Goal: Task Accomplishment & Management: Manage account settings

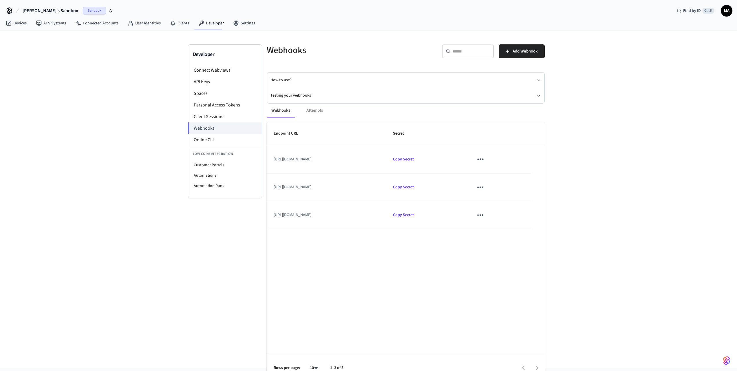
click at [484, 215] on icon "sticky table" at bounding box center [481, 214] width 6 height 1
click at [317, 214] on div at bounding box center [371, 185] width 742 height 371
click at [250, 230] on div "Developer Connect Webviews API Keys Spaces Personal Access Tokens Client Sessio…" at bounding box center [225, 199] width 74 height 311
click at [314, 108] on div "Webhooks Attempts" at bounding box center [406, 110] width 278 height 14
click at [314, 111] on div "Webhooks Attempts" at bounding box center [406, 110] width 278 height 14
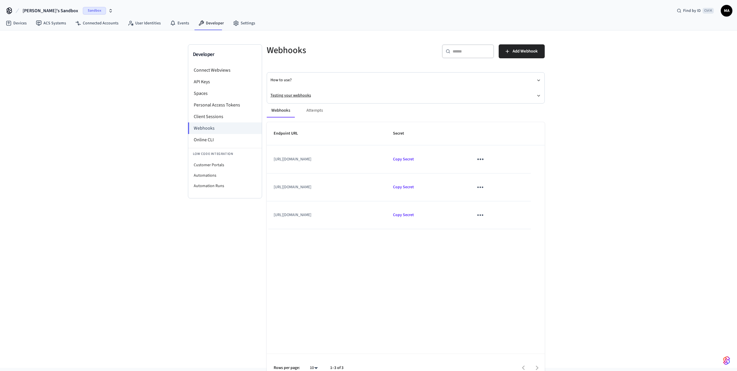
click at [298, 94] on button "Testing your webhooks" at bounding box center [406, 95] width 271 height 15
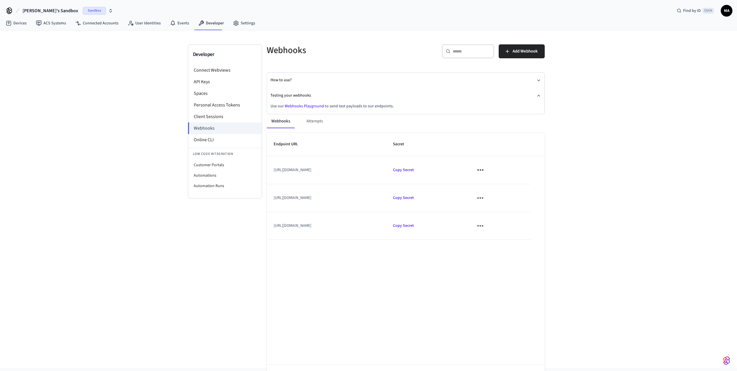
click at [307, 105] on link "Webhooks Playground" at bounding box center [304, 106] width 39 height 6
click at [414, 227] on span "Copy Secret" at bounding box center [403, 226] width 21 height 6
click at [20, 23] on link "Devices" at bounding box center [16, 23] width 30 height 10
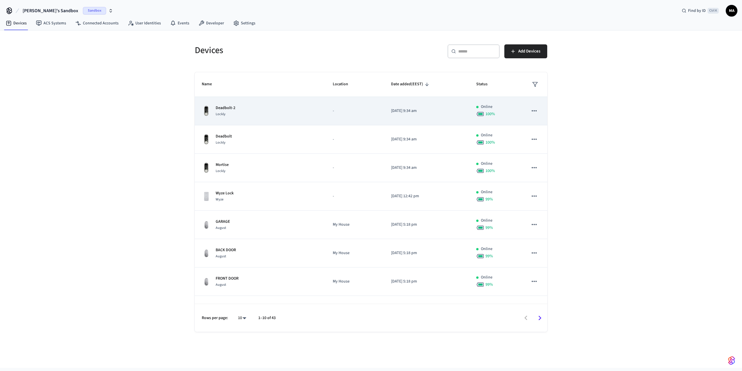
click at [234, 111] on div "Lockly" at bounding box center [226, 114] width 20 height 6
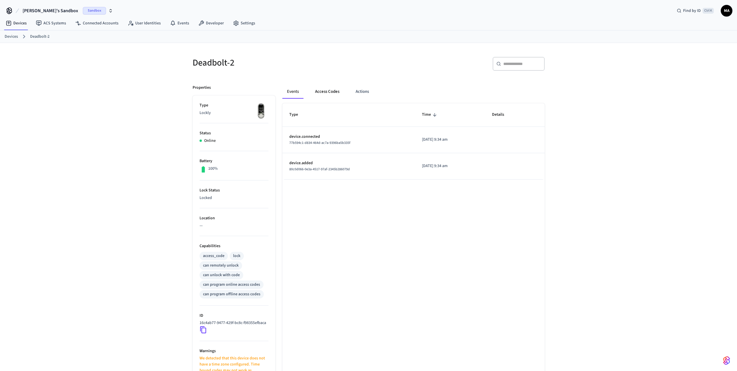
click at [326, 95] on button "Access Codes" at bounding box center [328, 92] width 34 height 14
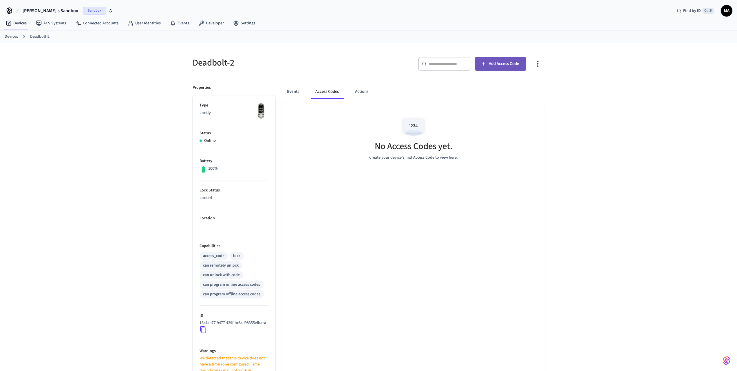
click at [509, 64] on span "Add Access Code" at bounding box center [504, 64] width 30 height 8
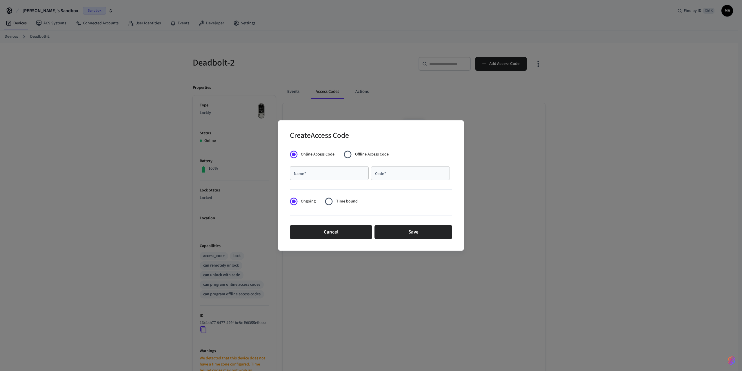
click at [338, 175] on input "Name   *" at bounding box center [329, 173] width 72 height 6
click at [312, 173] on input "**********" at bounding box center [329, 173] width 72 height 6
type input "**********"
click at [402, 176] on input "Code   *" at bounding box center [410, 173] width 72 height 6
type input "*"
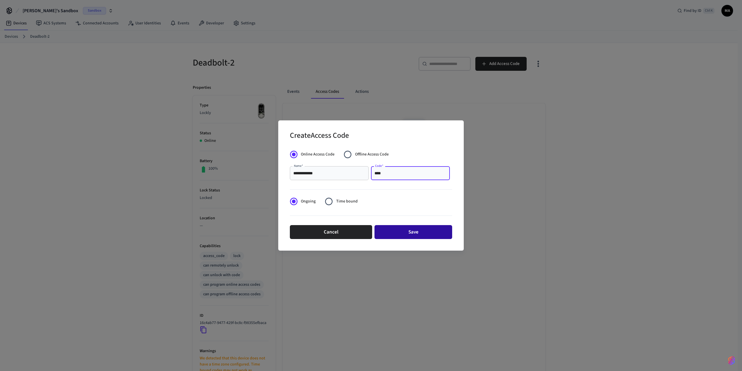
click at [397, 230] on button "Save" at bounding box center [413, 232] width 78 height 14
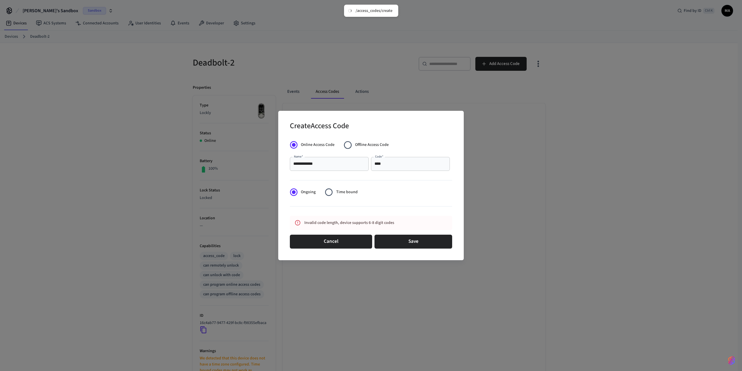
click at [399, 165] on input "****" at bounding box center [410, 164] width 72 height 6
type input "******"
click at [403, 243] on button "Save" at bounding box center [413, 241] width 78 height 14
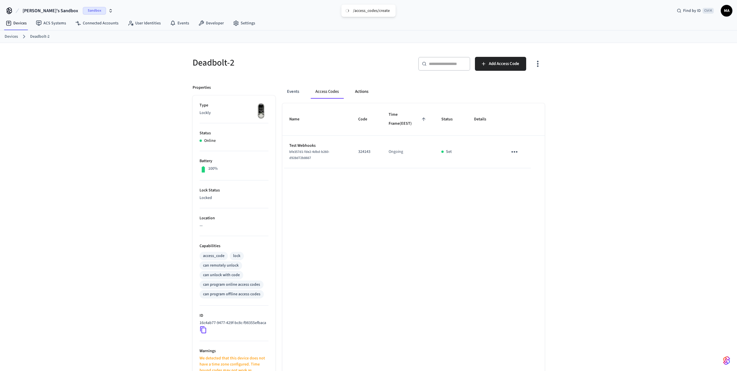
click at [362, 91] on button "Actions" at bounding box center [362, 92] width 23 height 14
click at [331, 91] on button "Access Codes" at bounding box center [328, 92] width 34 height 14
click at [210, 27] on link "Developer" at bounding box center [211, 23] width 35 height 10
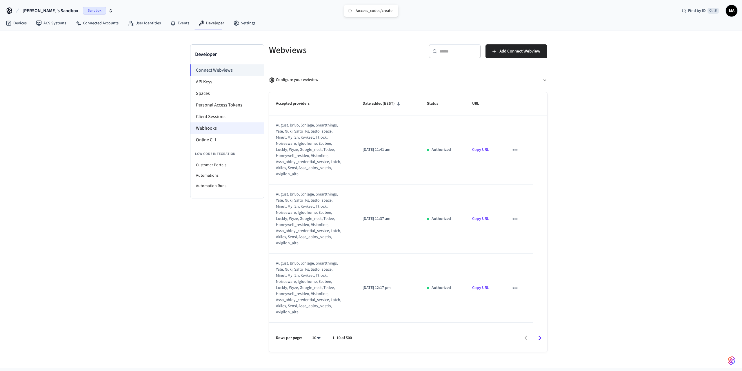
click at [220, 129] on li "Webhooks" at bounding box center [227, 128] width 74 height 12
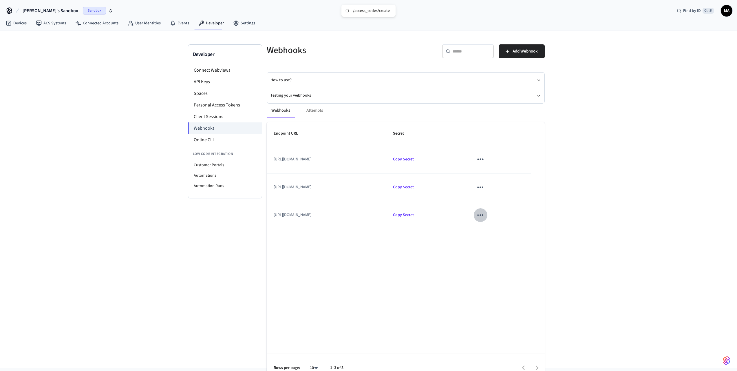
click at [485, 217] on icon "sticky table" at bounding box center [480, 214] width 9 height 9
click at [535, 232] on li "Edit" at bounding box center [531, 232] width 28 height 16
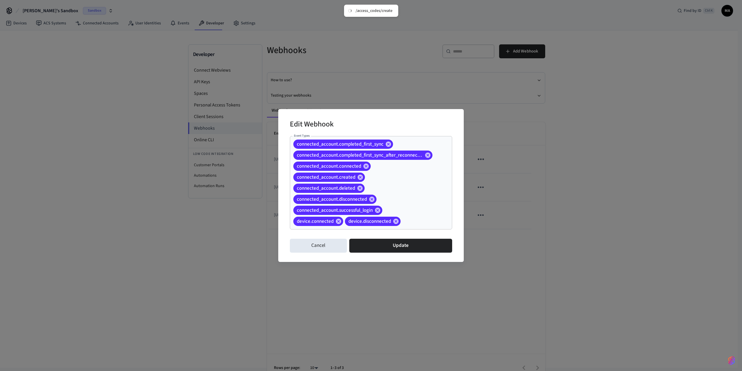
click at [417, 222] on input "Event Types" at bounding box center [417, 221] width 32 height 10
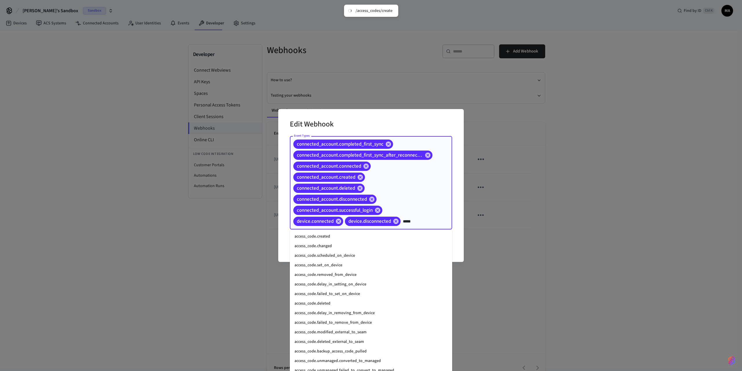
type input "******"
click at [347, 237] on li "access_code.created" at bounding box center [371, 237] width 162 height 10
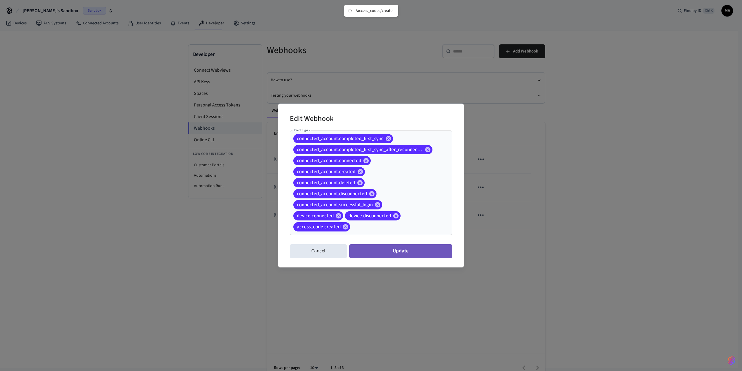
click at [396, 250] on button "Update" at bounding box center [400, 251] width 103 height 14
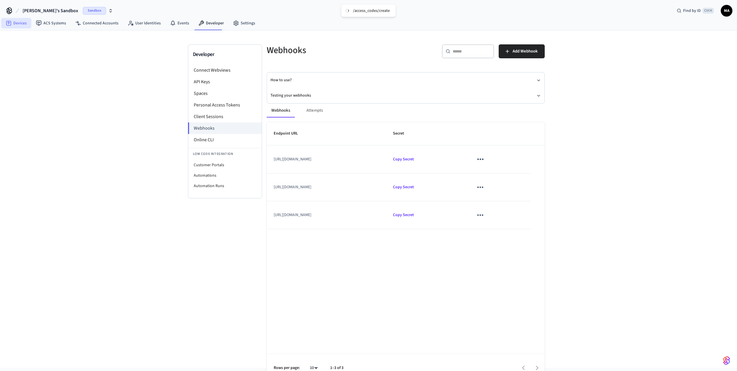
click at [14, 23] on link "Devices" at bounding box center [16, 23] width 30 height 10
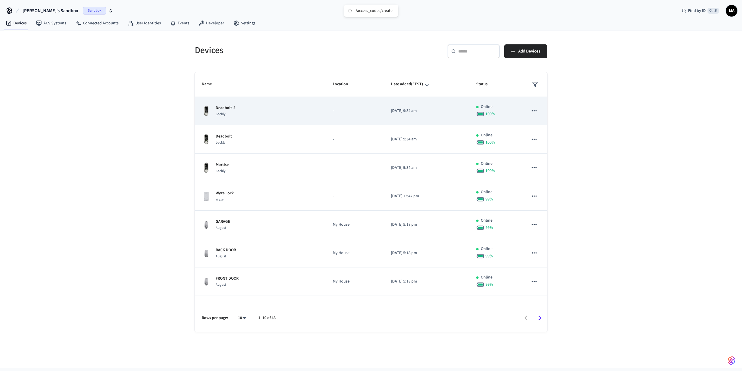
click at [289, 106] on div "Deadbolt-2 Lockly" at bounding box center [260, 111] width 117 height 12
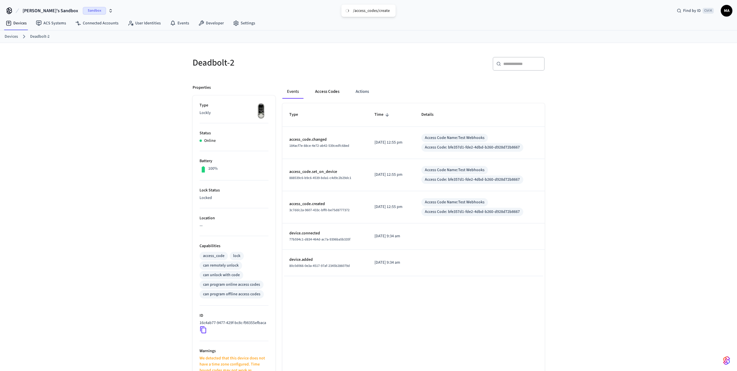
click at [322, 91] on button "Access Codes" at bounding box center [328, 92] width 34 height 14
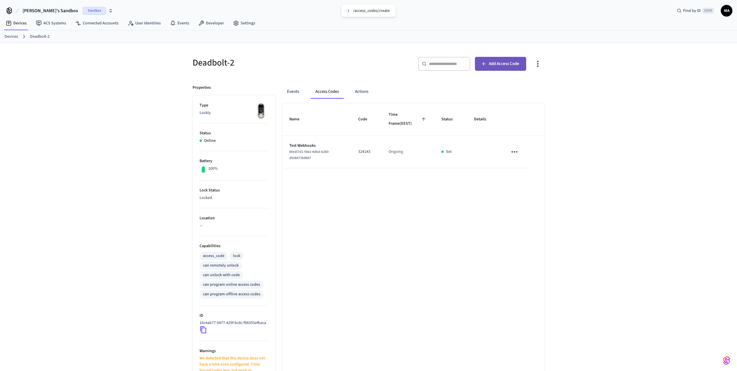
click at [500, 66] on span "Add Access Code" at bounding box center [504, 64] width 30 height 8
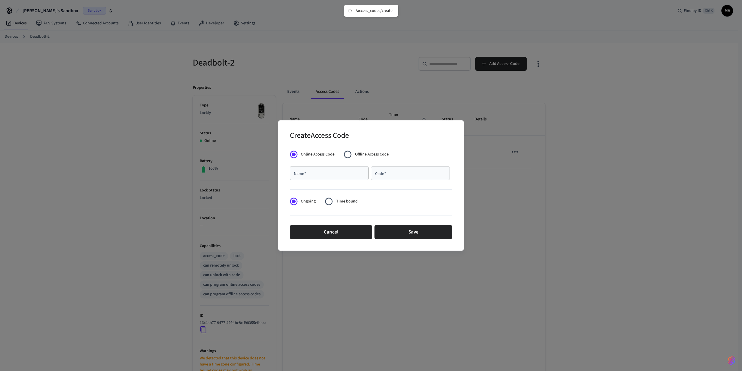
click at [327, 178] on div "Name   *" at bounding box center [329, 173] width 79 height 14
type input "**********"
click at [399, 174] on input "Code   *" at bounding box center [410, 173] width 72 height 6
type input "******"
click at [423, 226] on button "Save" at bounding box center [413, 232] width 78 height 14
